Goal: Task Accomplishment & Management: Manage account settings

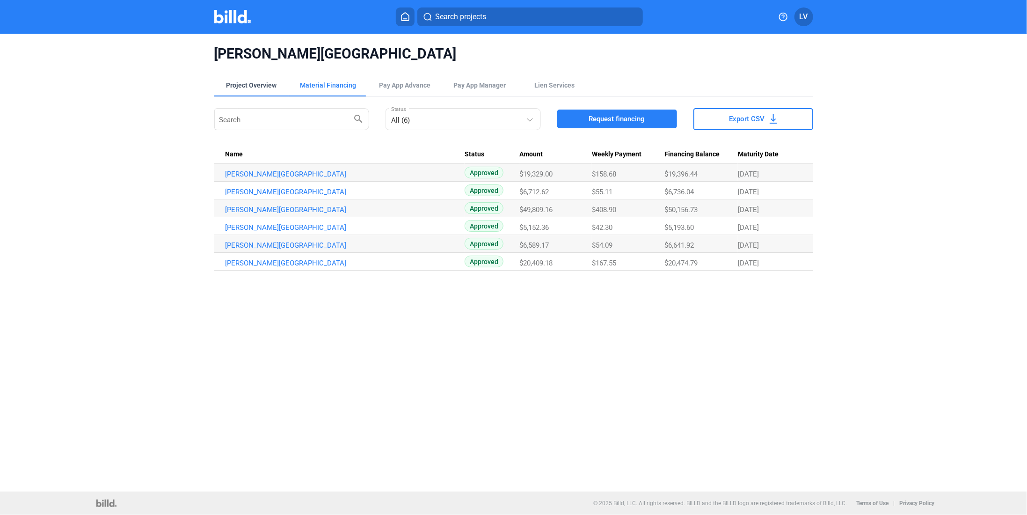
click at [251, 87] on div "Project Overview" at bounding box center [251, 84] width 51 height 9
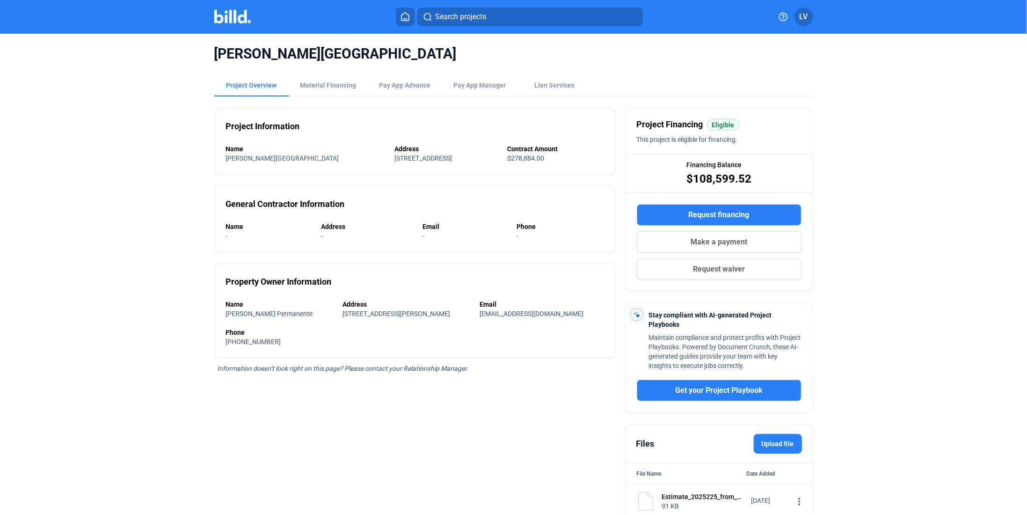
click at [237, 19] on img at bounding box center [232, 17] width 37 height 14
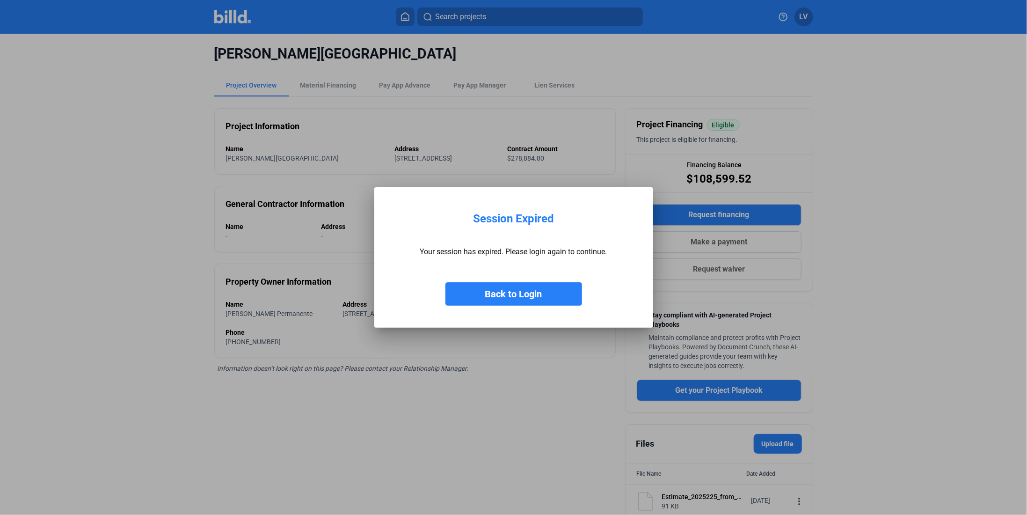
click at [542, 299] on button "Back to Login" at bounding box center [513, 293] width 137 height 23
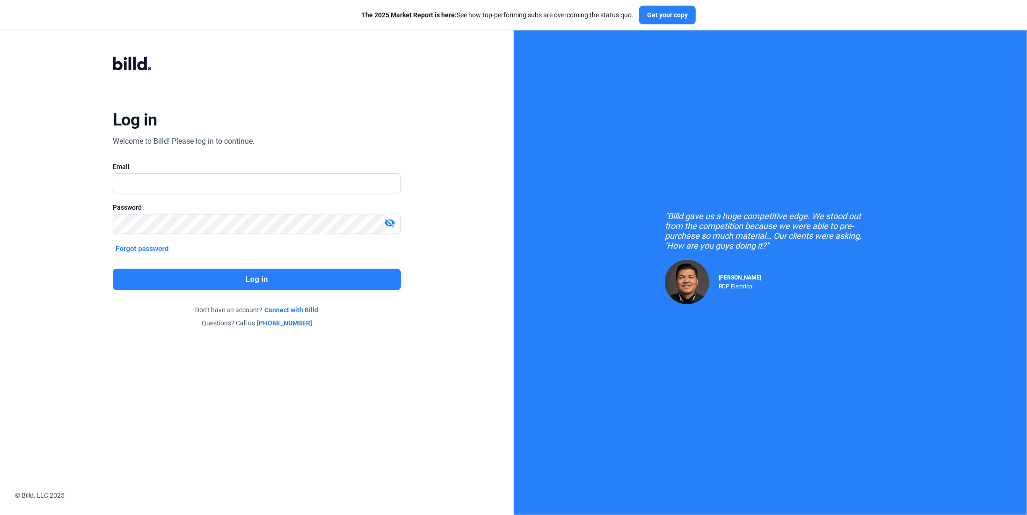
click at [177, 173] on div "Email" at bounding box center [257, 182] width 288 height 41
click at [165, 184] on input "text" at bounding box center [256, 183] width 287 height 19
type input "[PERSON_NAME][EMAIL_ADDRESS][DOMAIN_NAME]"
click at [236, 277] on button "Log in" at bounding box center [257, 280] width 288 height 22
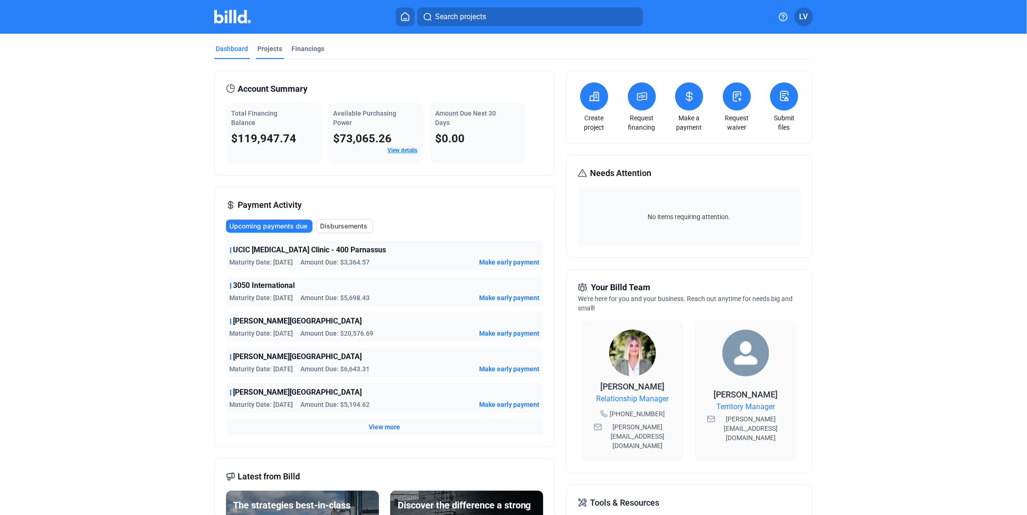
click at [264, 51] on div "Projects" at bounding box center [270, 48] width 25 height 9
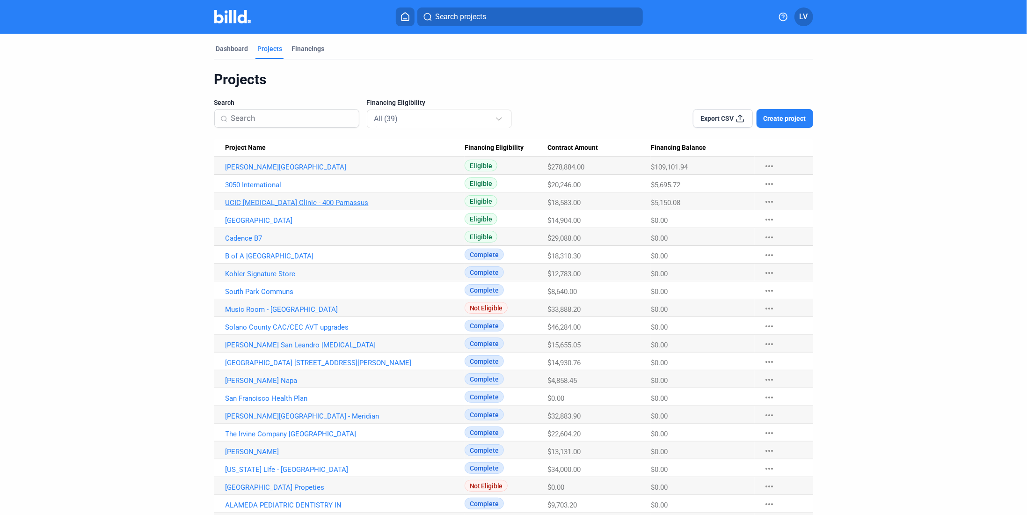
click at [295, 204] on link "UCIC [MEDICAL_DATA] Clinic - 400 Parnassus" at bounding box center [345, 202] width 239 height 8
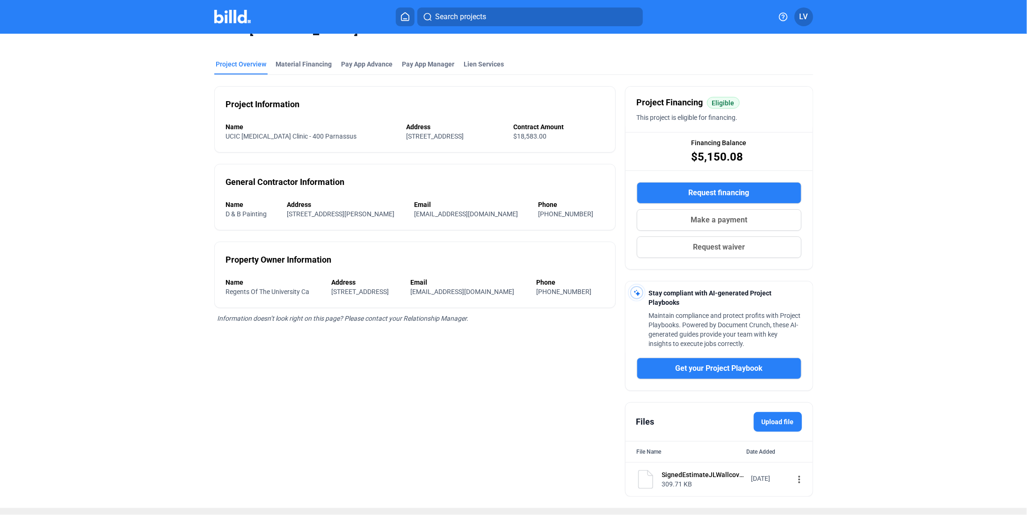
scroll to position [37, 0]
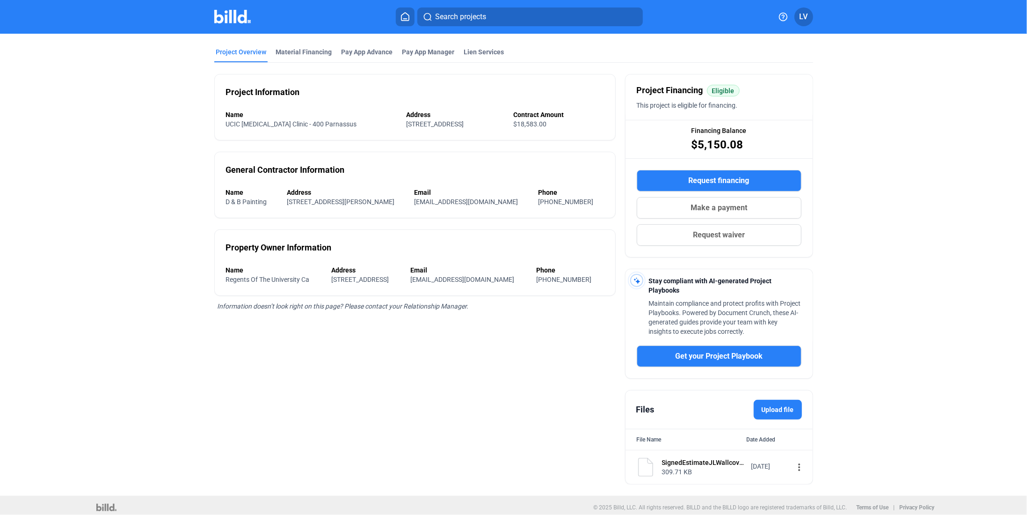
click at [794, 438] on mat-icon "more_vert" at bounding box center [799, 466] width 11 height 11
click at [799, 438] on span "View" at bounding box center [802, 479] width 14 height 7
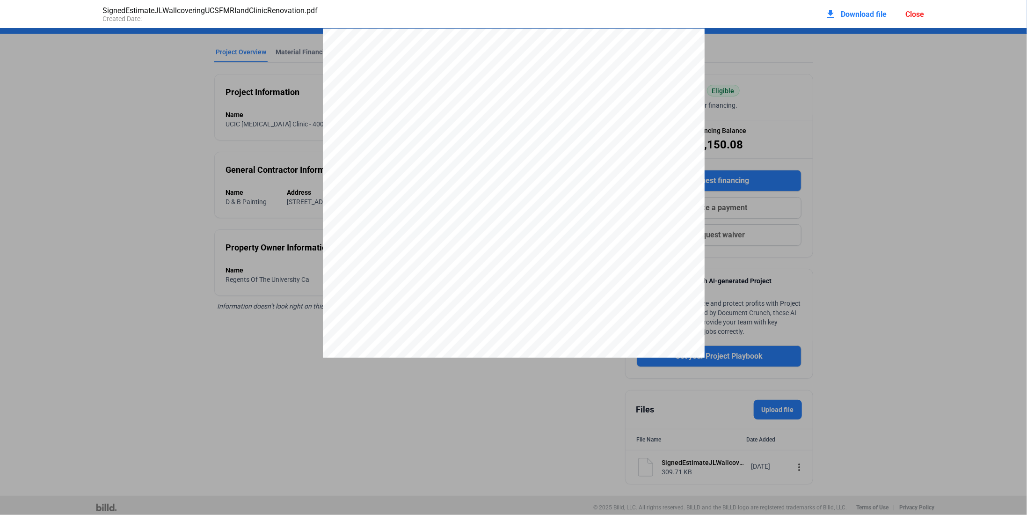
scroll to position [5, 0]
drag, startPoint x: 658, startPoint y: 288, endPoint x: 650, endPoint y: 313, distance: 26.0
drag, startPoint x: 646, startPoint y: 264, endPoint x: 641, endPoint y: 296, distance: 31.7
